Goal: Information Seeking & Learning: Understand process/instructions

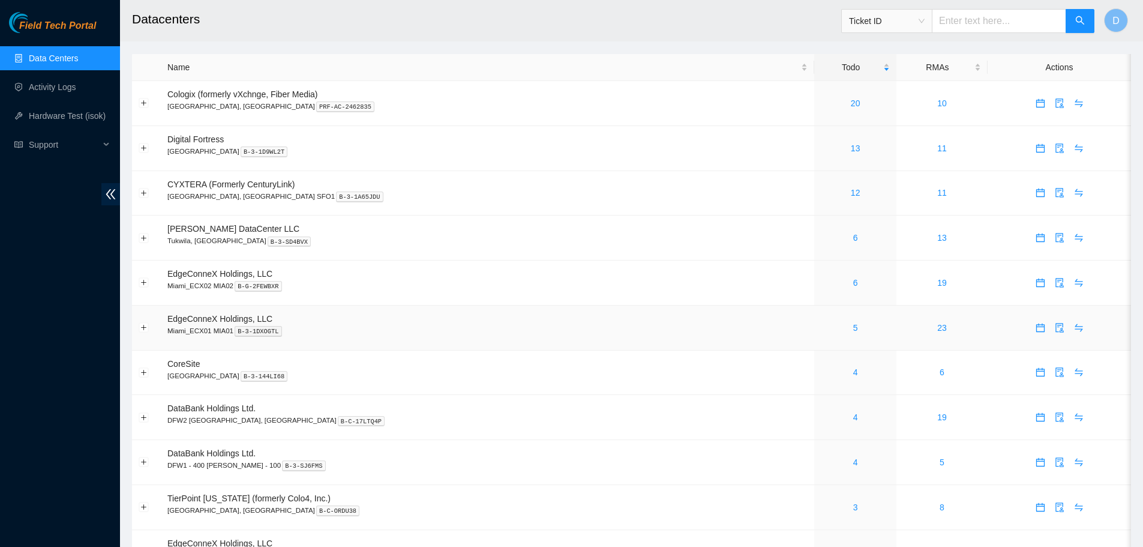
click at [821, 328] on div "5" at bounding box center [855, 327] width 68 height 13
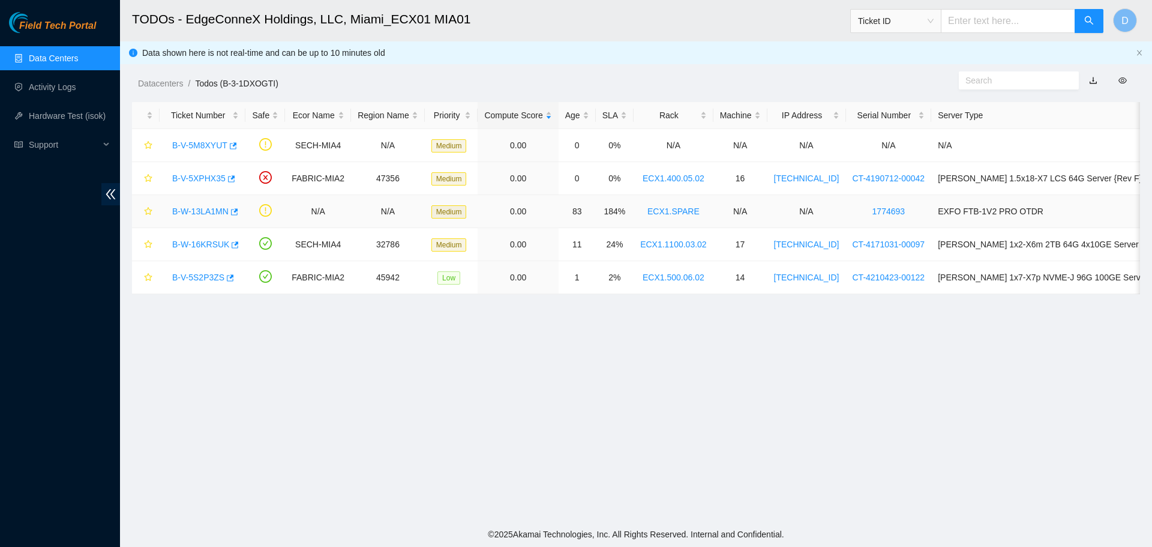
click at [202, 208] on link "B-W-13LA1MN" at bounding box center [200, 211] width 56 height 10
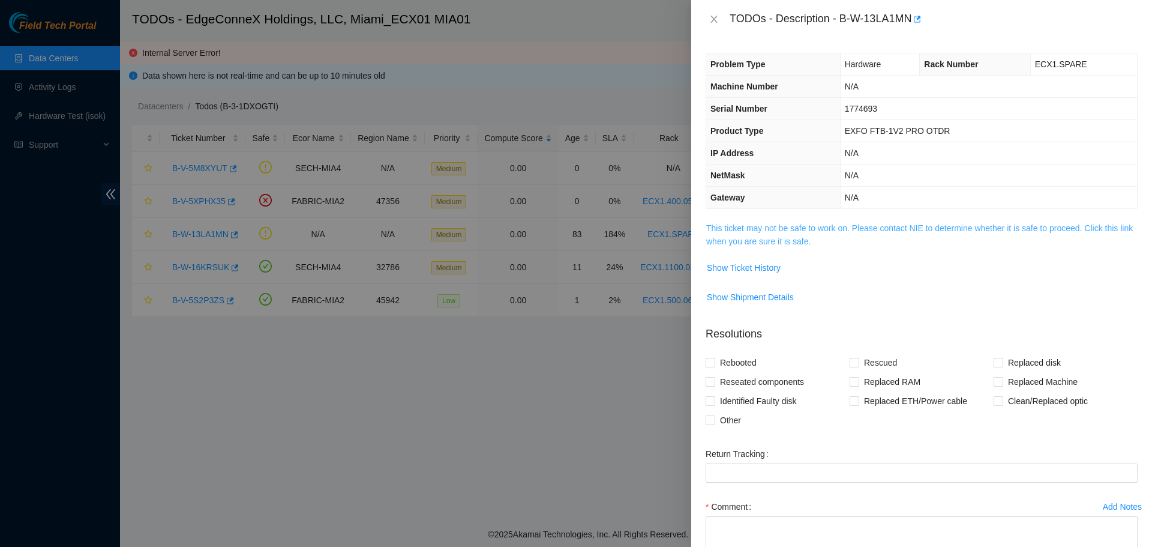
click at [771, 229] on link "This ticket may not be safe to work on. Please contact NIE to determine whether…" at bounding box center [919, 234] width 427 height 23
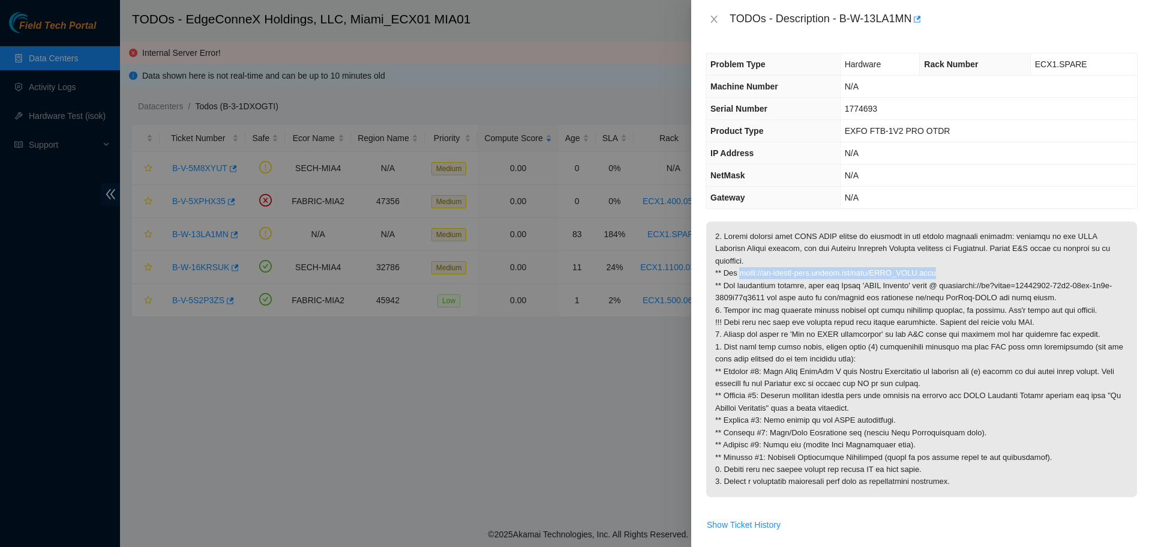
drag, startPoint x: 739, startPoint y: 272, endPoint x: 932, endPoint y: 273, distance: 193.3
click at [932, 273] on p at bounding box center [921, 359] width 431 height 276
copy p "https://ft-portal-docs.akamai.com/wiki/EXFO_OTDR.html"
